Goal: Task Accomplishment & Management: Manage account settings

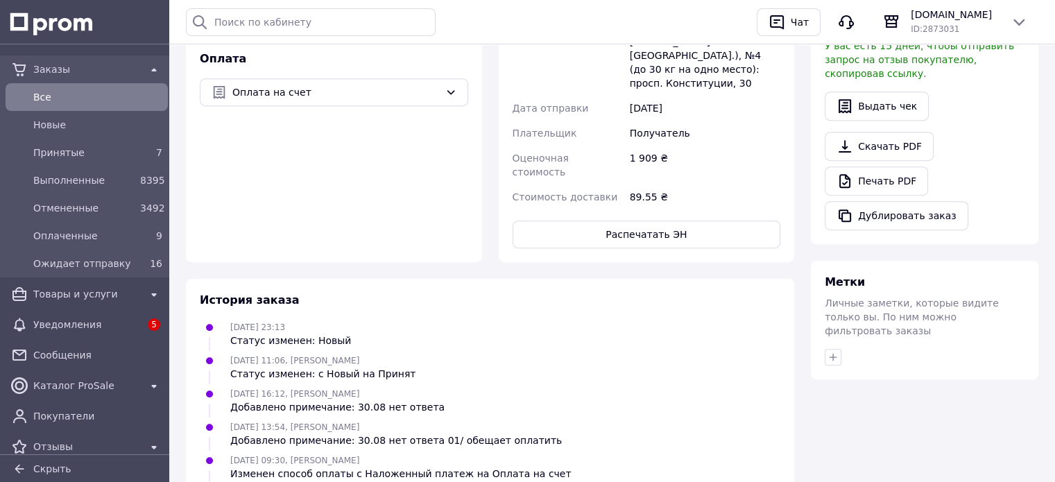
scroll to position [724, 0]
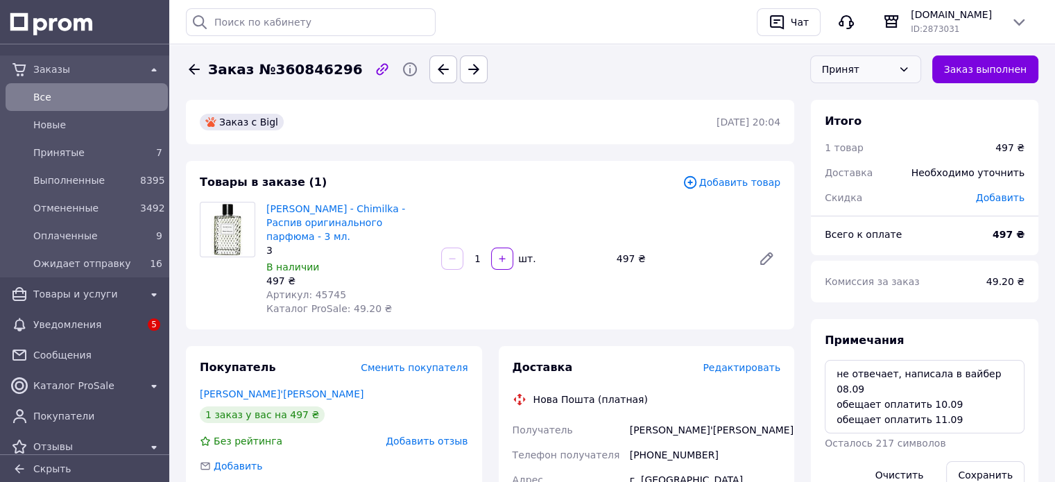
click at [903, 71] on div "Принят" at bounding box center [865, 69] width 111 height 28
click at [840, 121] on li "Отменен" at bounding box center [865, 125] width 110 height 26
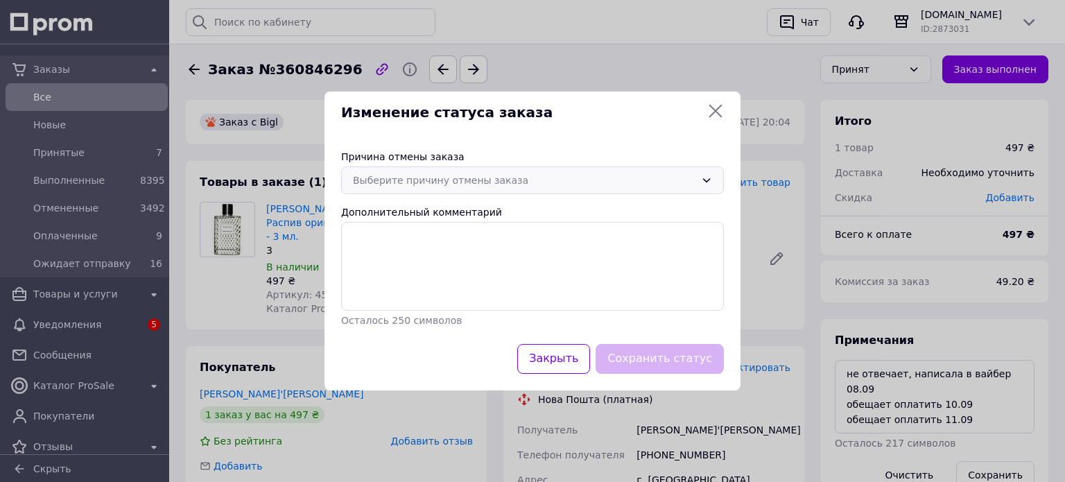
click at [463, 182] on div "Выберите причину отмены заказа" at bounding box center [524, 180] width 342 height 15
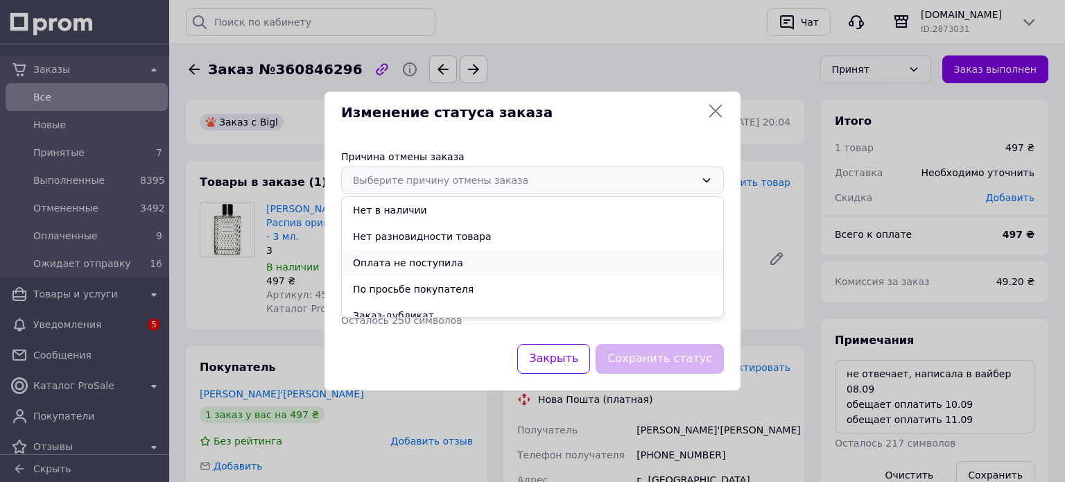
click at [429, 266] on li "Оплата не поступила" at bounding box center [532, 263] width 381 height 26
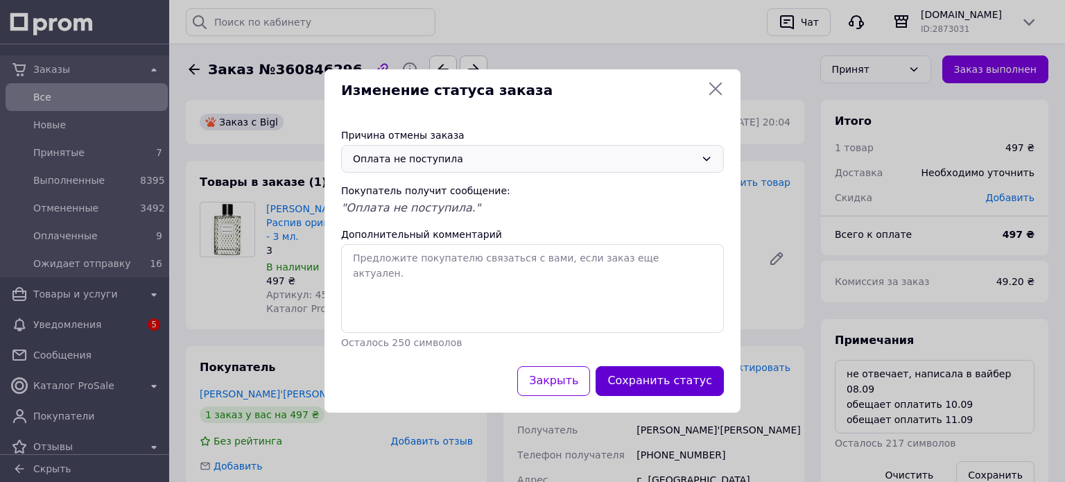
click at [641, 374] on button "Сохранить статус" at bounding box center [660, 381] width 128 height 30
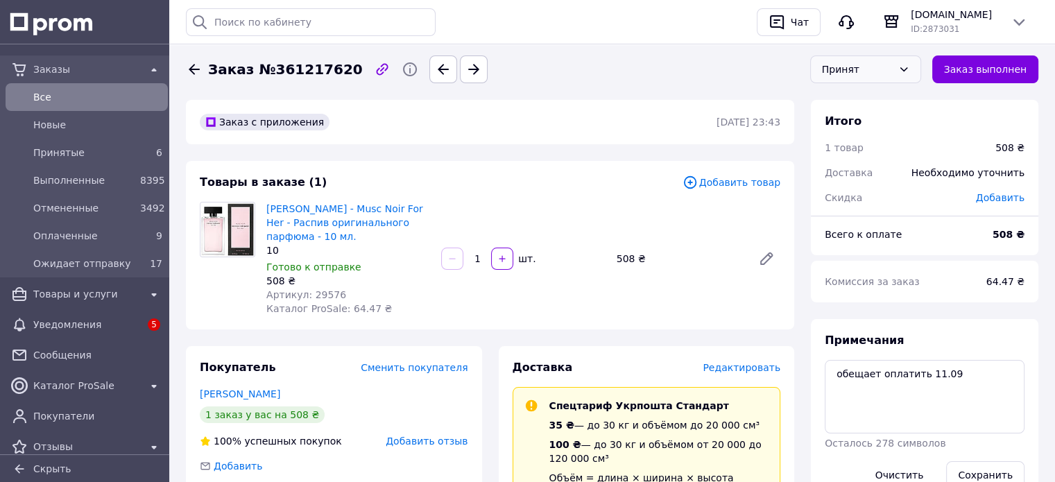
click at [840, 68] on div "Принят" at bounding box center [857, 69] width 71 height 15
click at [862, 130] on li "Отменен" at bounding box center [865, 125] width 110 height 26
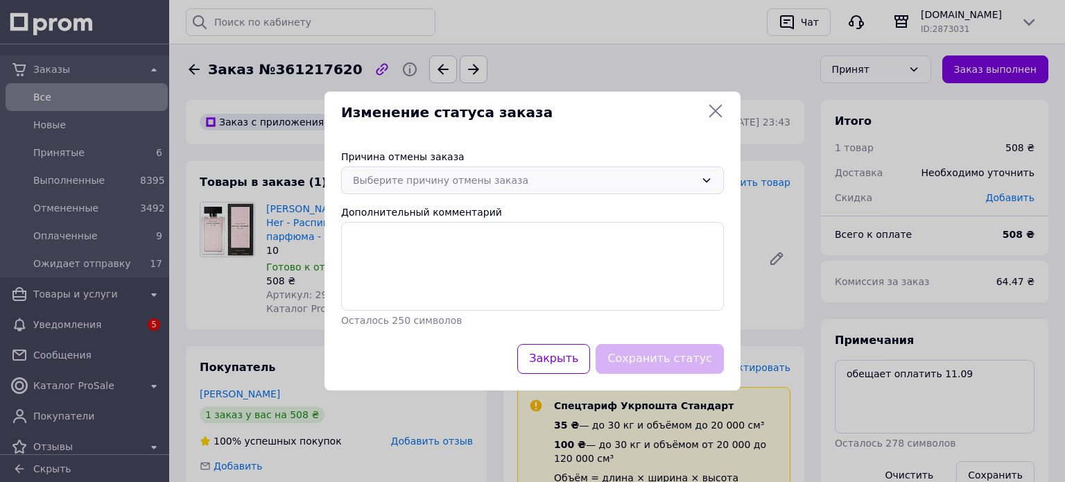
click at [546, 176] on div "Выберите причину отмены заказа" at bounding box center [524, 180] width 342 height 15
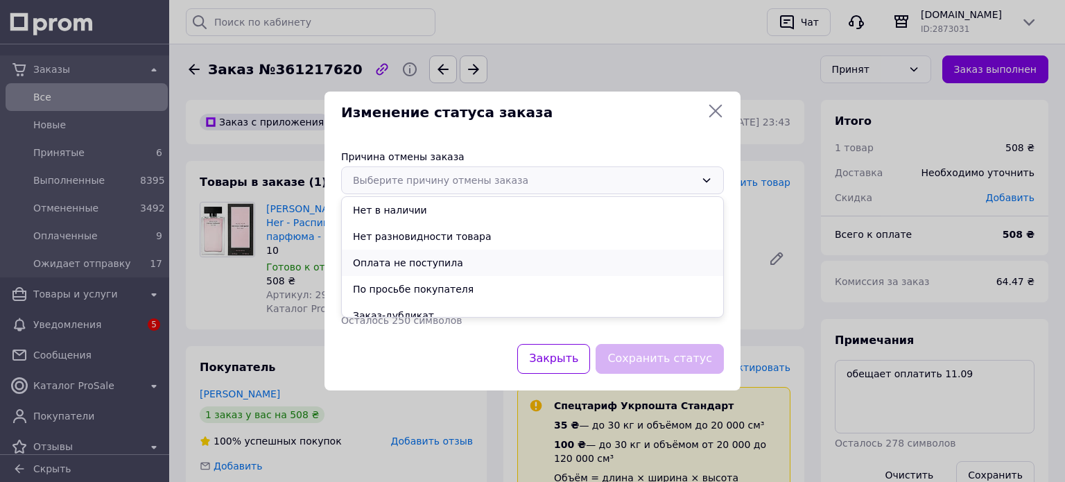
click at [522, 268] on li "Оплата не поступила" at bounding box center [532, 263] width 381 height 26
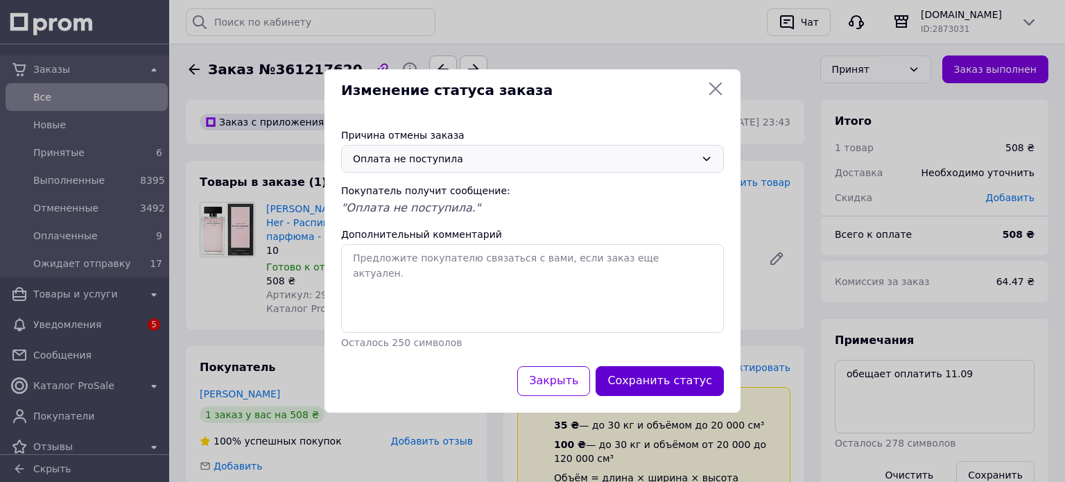
click at [668, 385] on button "Сохранить статус" at bounding box center [660, 381] width 128 height 30
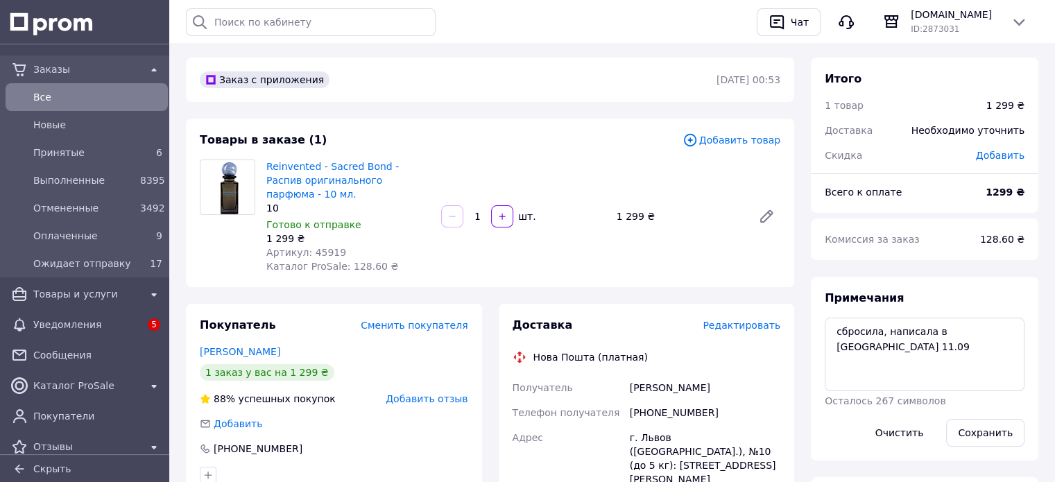
scroll to position [69, 0]
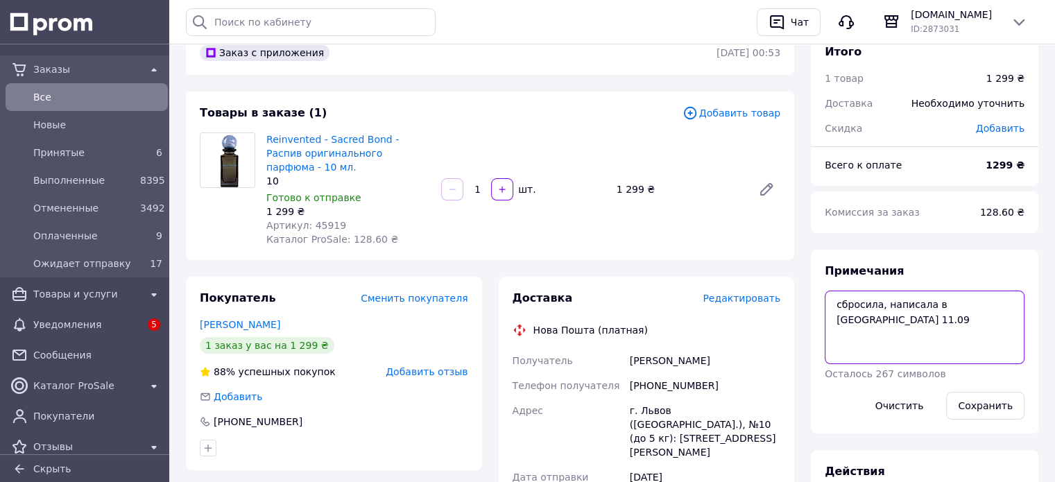
click at [1009, 305] on textarea "сбросила, написала в вайбер 11.09" at bounding box center [924, 327] width 200 height 73
type textarea "сбросила, написала в вайбер 11.09 12,09 не отвечает"
click at [1004, 407] on button "Сохранить" at bounding box center [985, 406] width 78 height 28
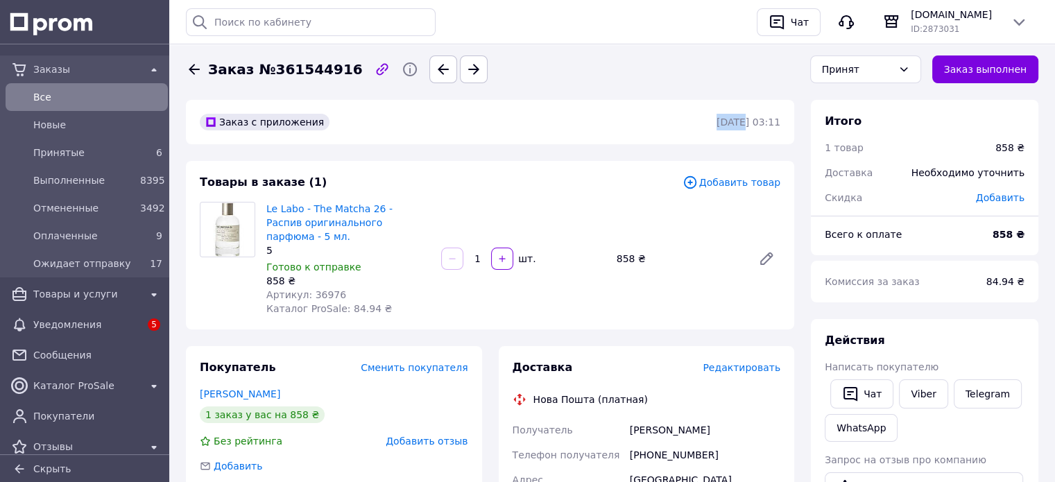
drag, startPoint x: 725, startPoint y: 127, endPoint x: 703, endPoint y: 123, distance: 21.9
click at [716, 123] on time "[DATE] 03:11" at bounding box center [748, 121] width 64 height 11
click at [697, 143] on div "Заказ с приложения [DATE] 03:11" at bounding box center [490, 122] width 608 height 44
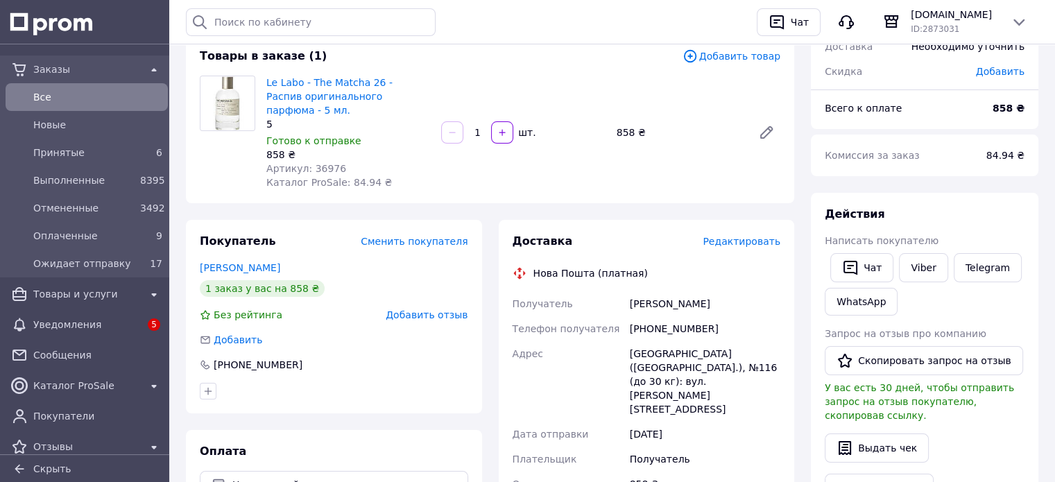
scroll to position [208, 0]
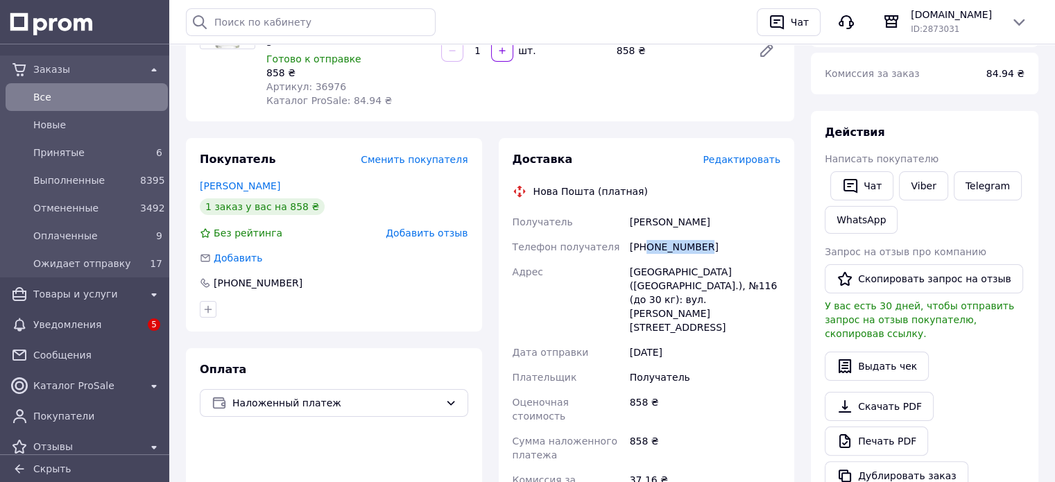
drag, startPoint x: 646, startPoint y: 233, endPoint x: 704, endPoint y: 233, distance: 58.2
click at [704, 234] on div "+380506764423" at bounding box center [705, 246] width 156 height 25
copy div "0506764423"
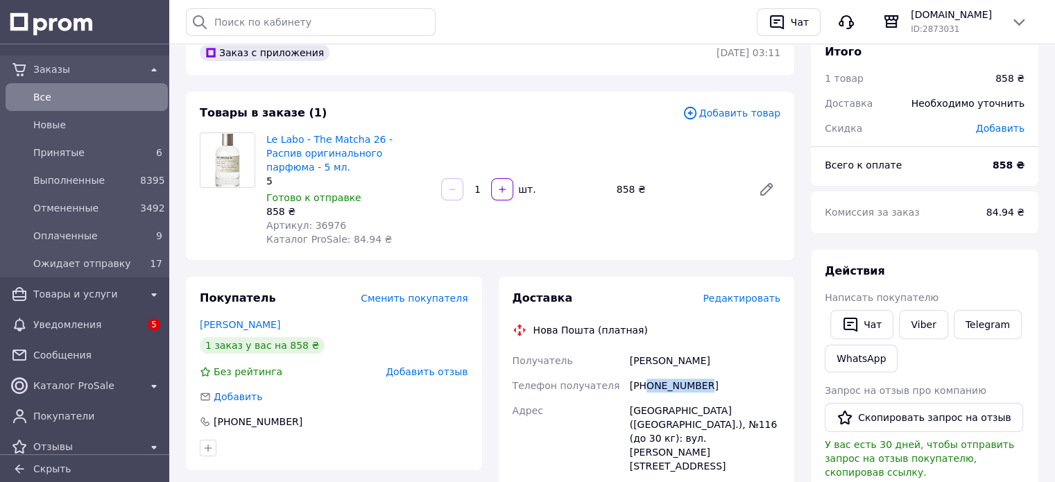
scroll to position [0, 0]
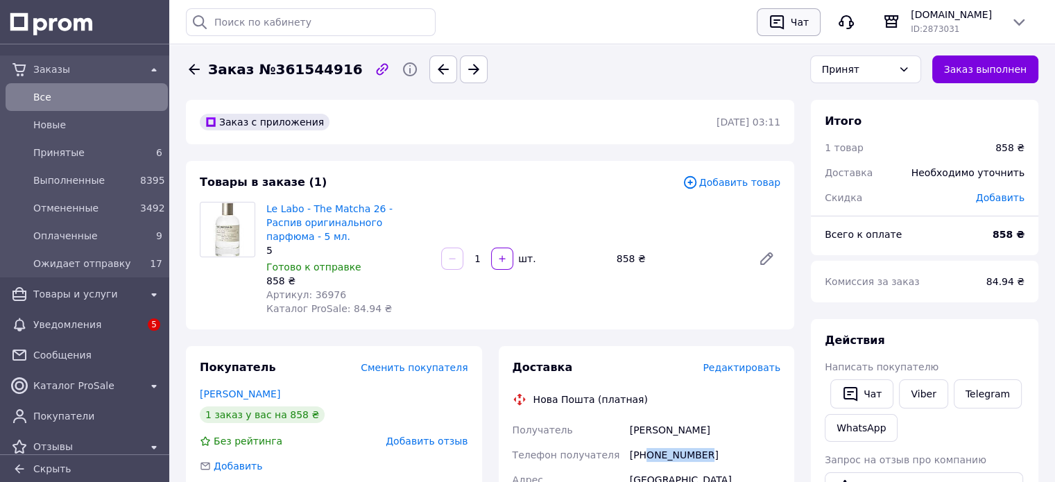
click at [801, 27] on div "Чат" at bounding box center [800, 22] width 24 height 21
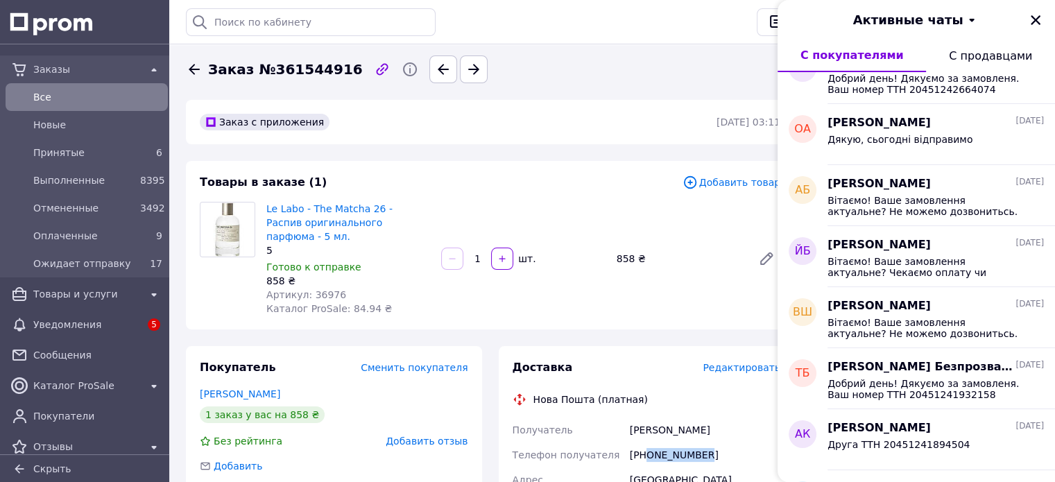
scroll to position [763, 0]
click at [680, 267] on div "Le Labo - The Matcha 26 - Распив оригинального парфюма - 5 мл. 5 Готово к отпра…" at bounding box center [523, 258] width 525 height 119
click at [1032, 20] on icon "Закрыть" at bounding box center [1035, 20] width 12 height 12
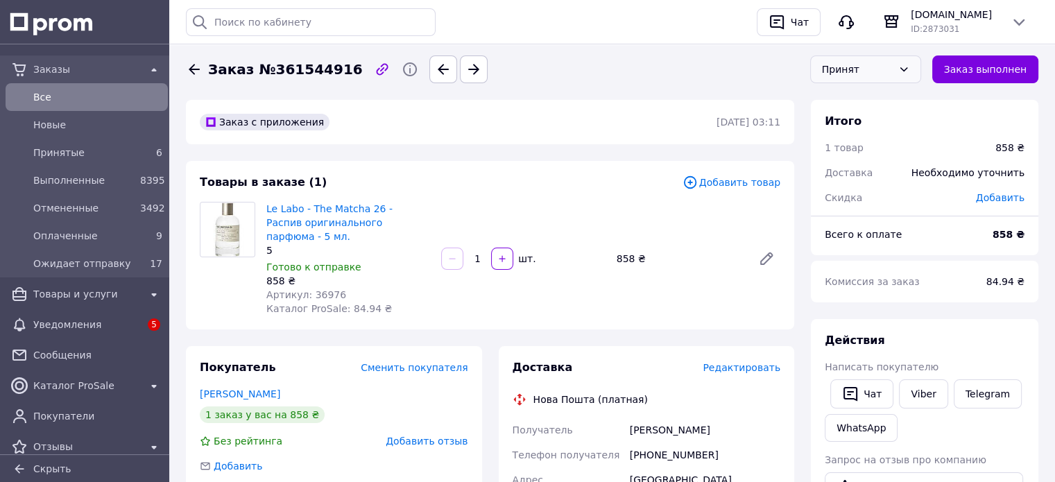
click at [857, 74] on div "Принят" at bounding box center [857, 69] width 71 height 15
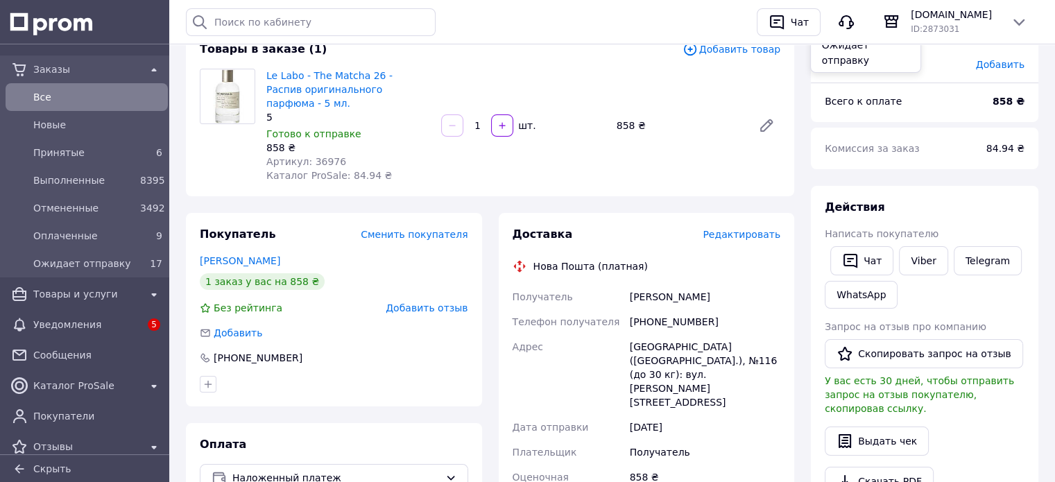
scroll to position [139, 0]
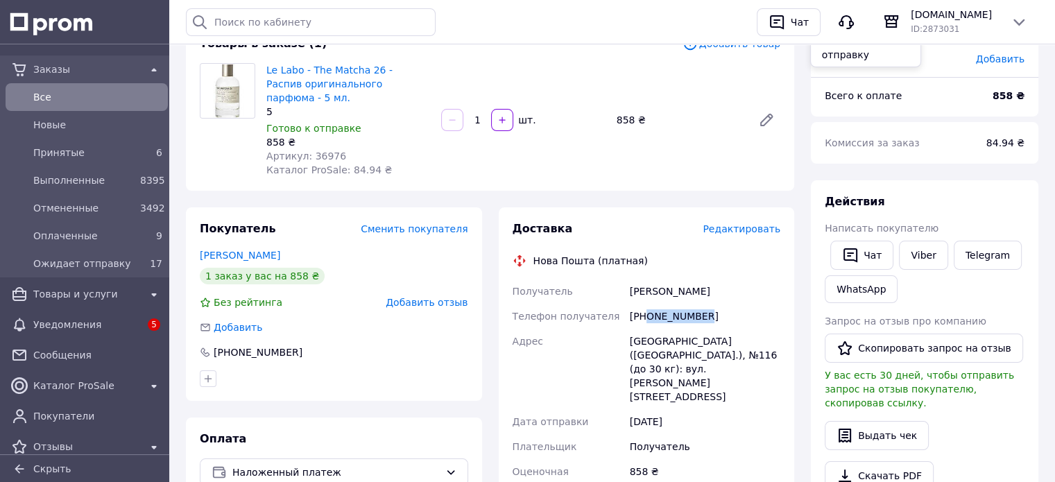
drag, startPoint x: 643, startPoint y: 299, endPoint x: 707, endPoint y: 300, distance: 63.8
click at [718, 304] on div "+380506764423" at bounding box center [705, 316] width 156 height 25
copy div "0506764423"
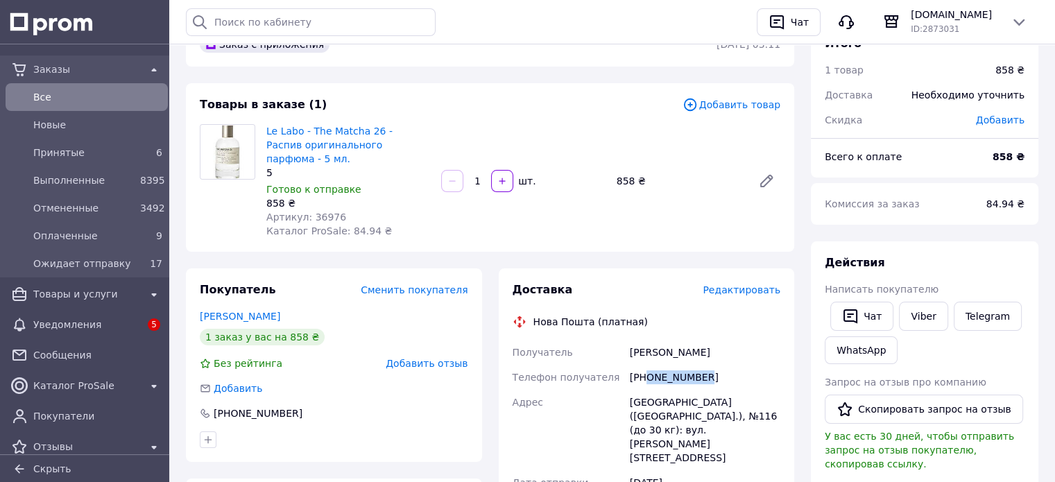
scroll to position [0, 0]
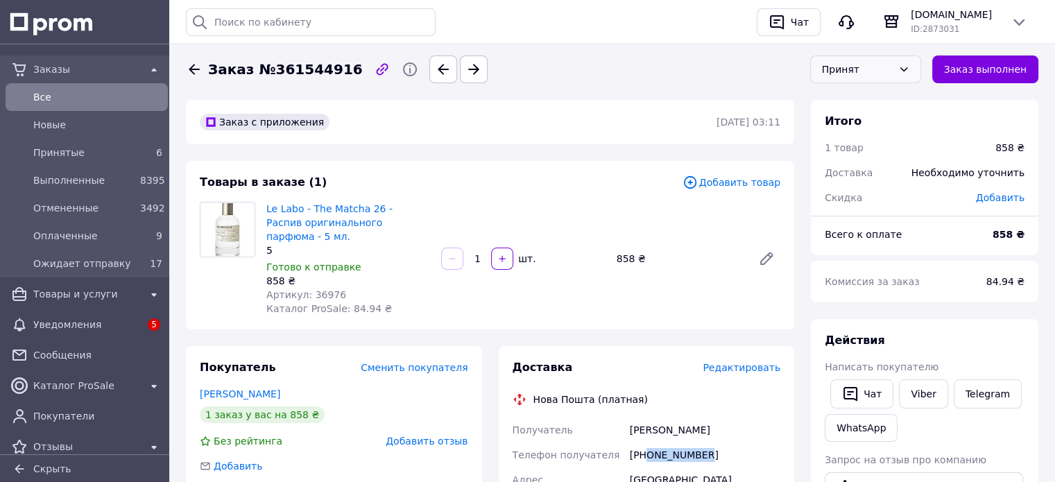
click at [865, 58] on div "Принят" at bounding box center [865, 69] width 111 height 28
click at [860, 130] on li "Отменен" at bounding box center [865, 125] width 110 height 26
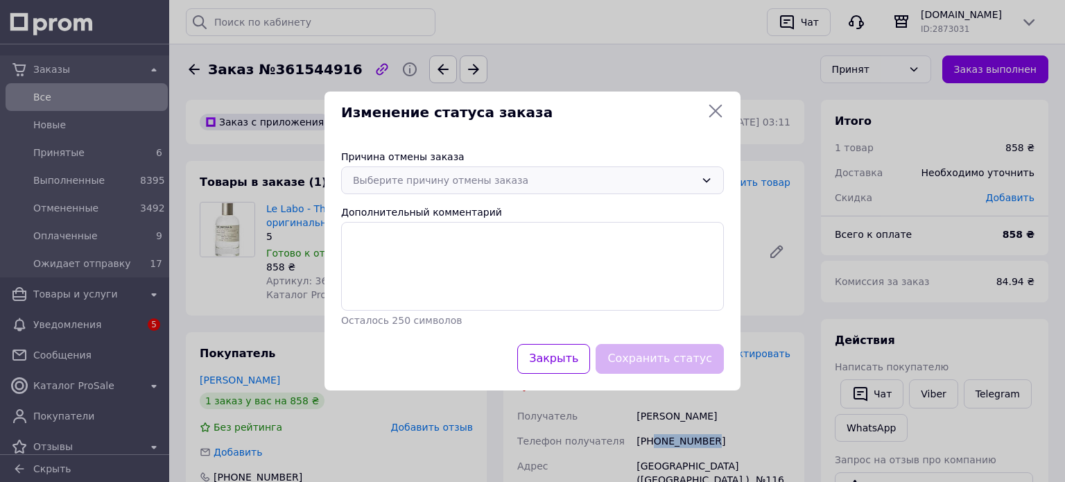
click at [550, 180] on div "Выберите причину отмены заказа" at bounding box center [524, 180] width 342 height 15
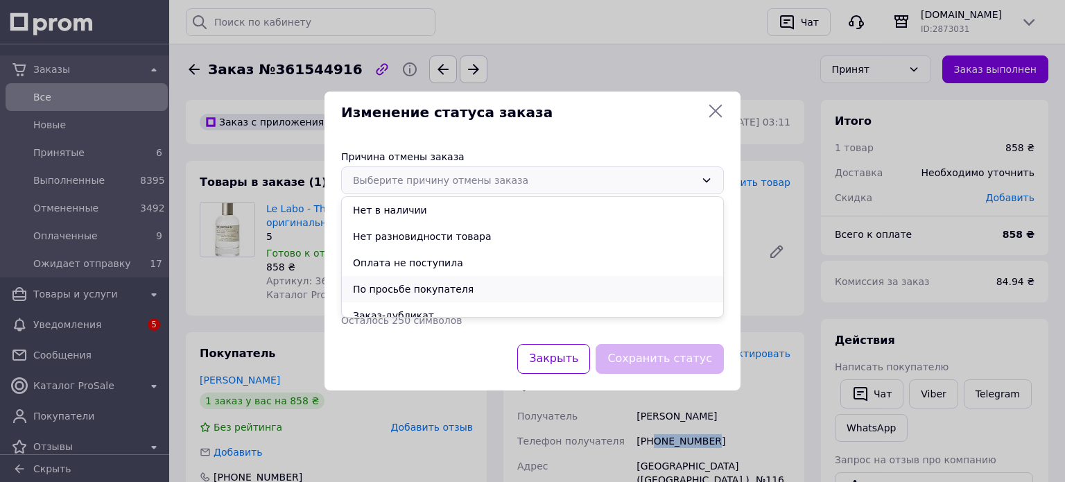
click at [498, 284] on li "По просьбе покупателя" at bounding box center [532, 289] width 381 height 26
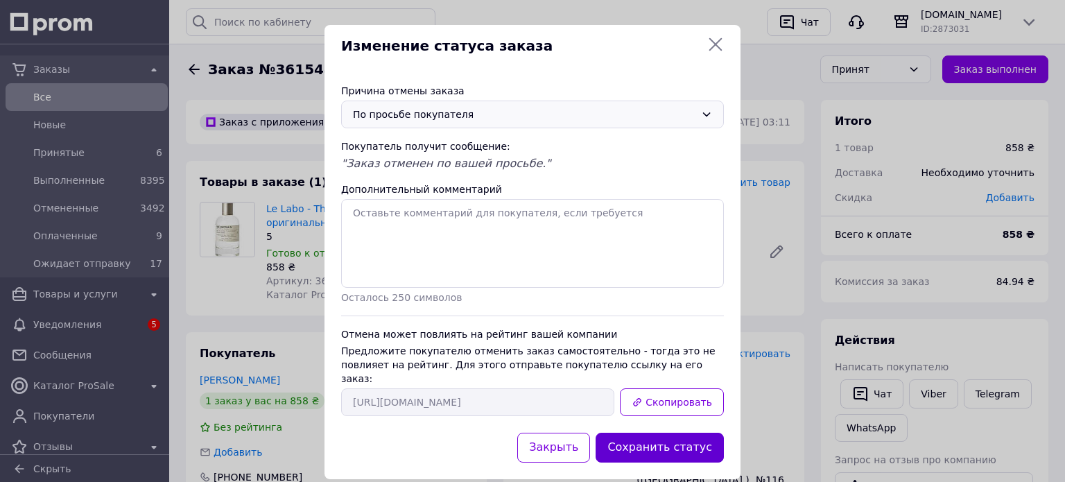
click at [641, 433] on button "Сохранить статус" at bounding box center [660, 448] width 128 height 30
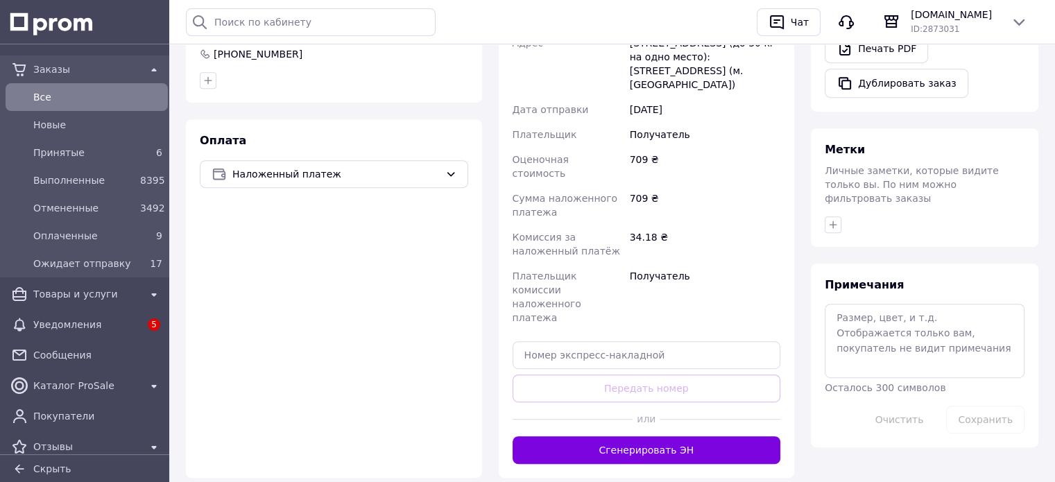
scroll to position [624, 0]
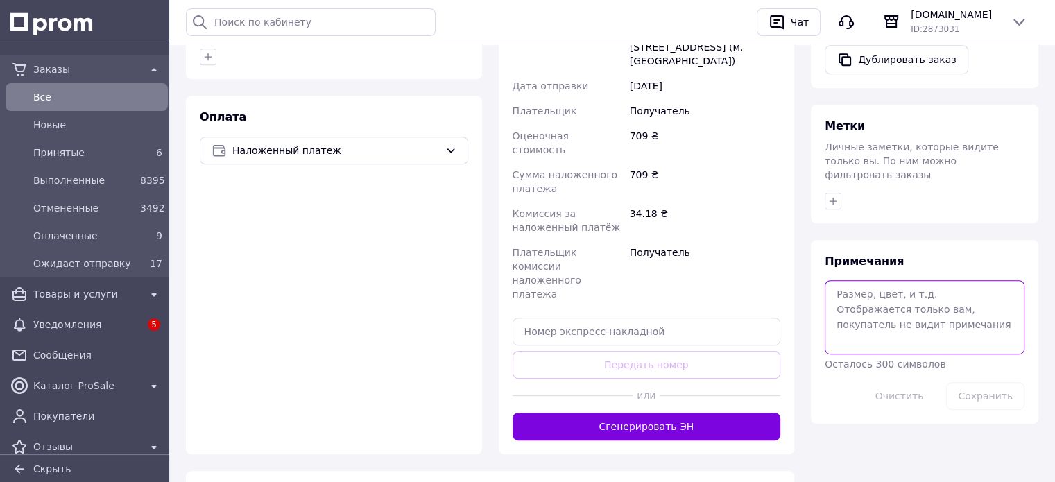
click at [894, 287] on textarea at bounding box center [924, 316] width 200 height 73
type textarea "12.09 не отвечает"
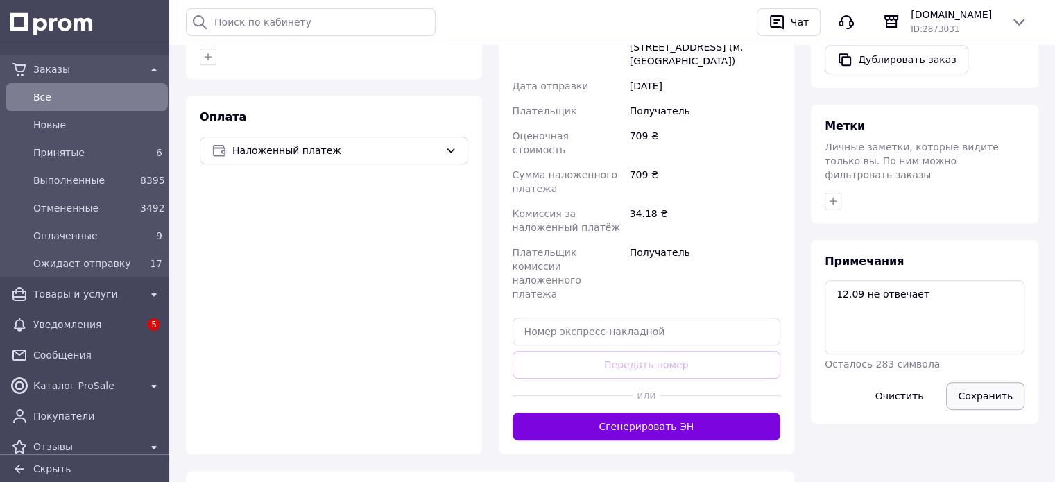
click at [998, 382] on button "Сохранить" at bounding box center [985, 396] width 78 height 28
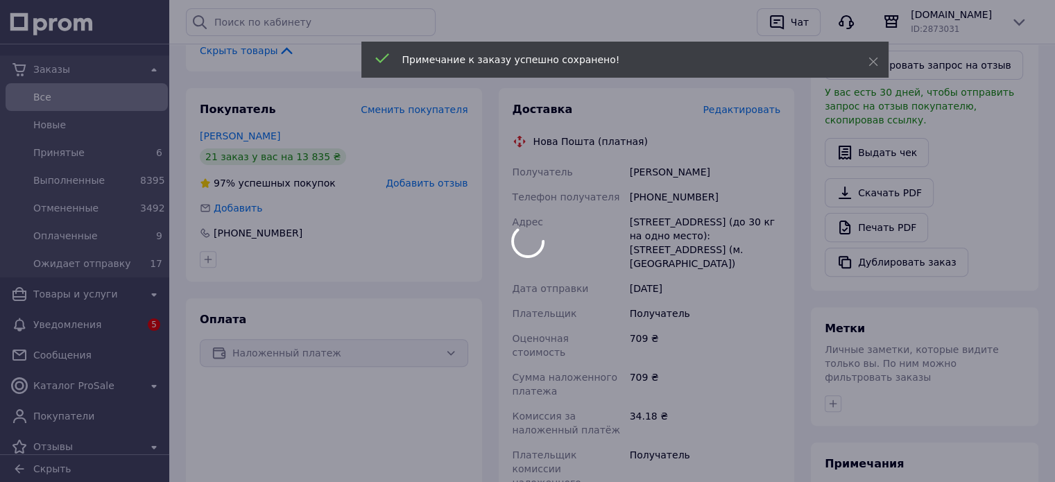
scroll to position [416, 0]
